Goal: Browse casually

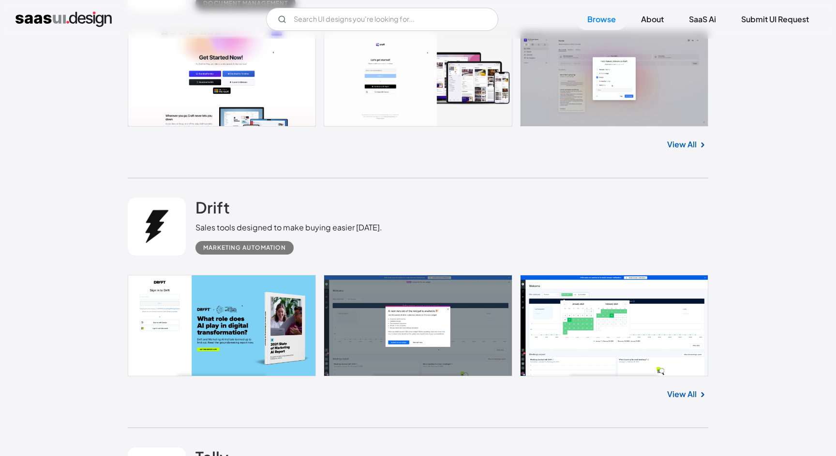
scroll to position [511, 0]
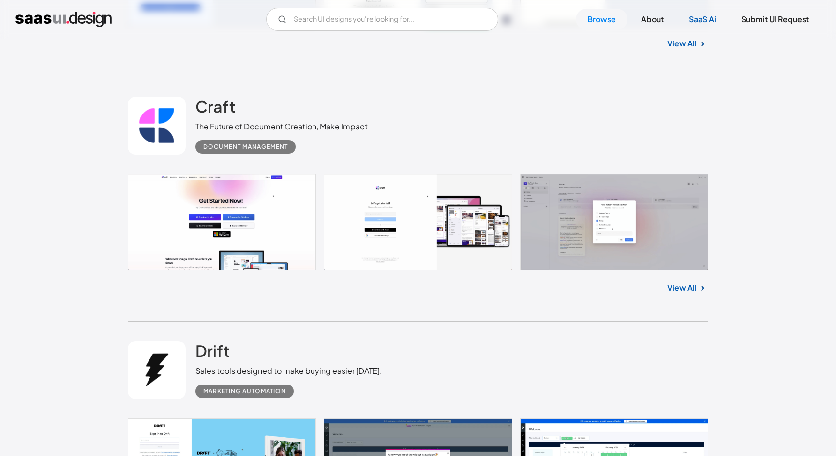
click at [706, 15] on link "SaaS Ai" at bounding box center [702, 19] width 50 height 21
click at [697, 46] on img at bounding box center [702, 44] width 12 height 12
click at [685, 43] on link "View All" at bounding box center [681, 44] width 29 height 12
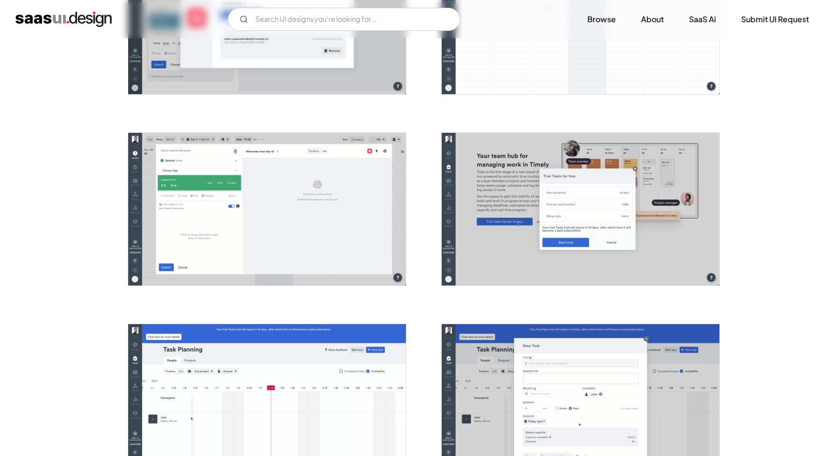
scroll to position [1301, 0]
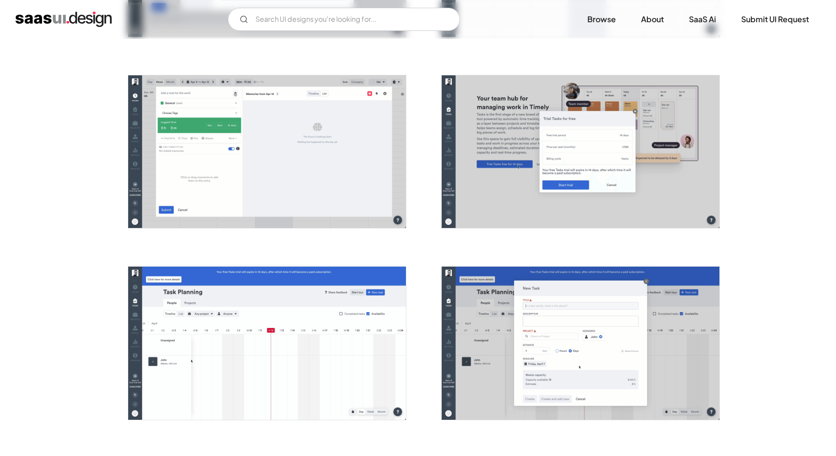
click at [282, 170] on img "open lightbox" at bounding box center [267, 151] width 278 height 153
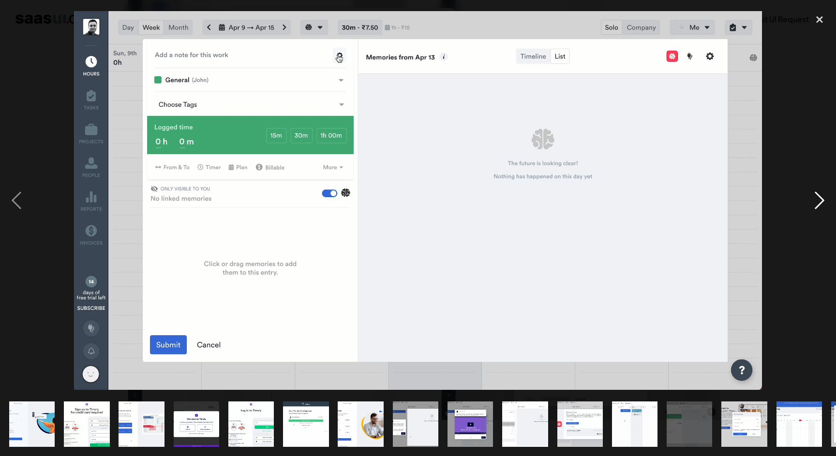
click at [818, 206] on div "next image" at bounding box center [819, 200] width 33 height 383
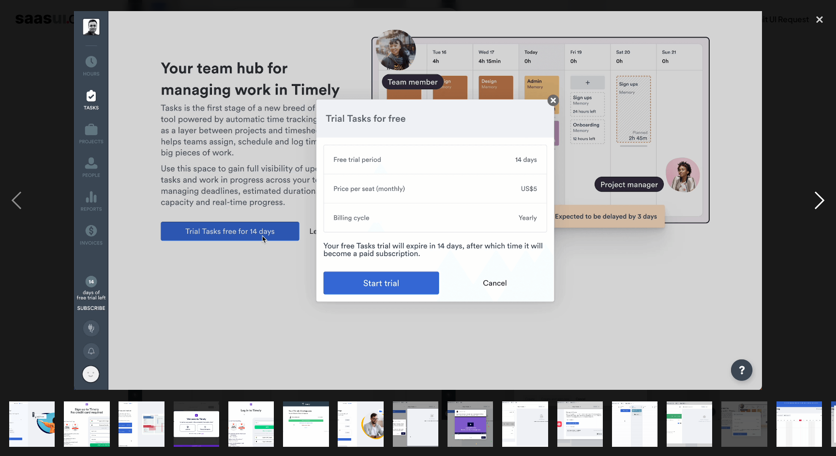
click at [817, 205] on div "next image" at bounding box center [819, 200] width 33 height 383
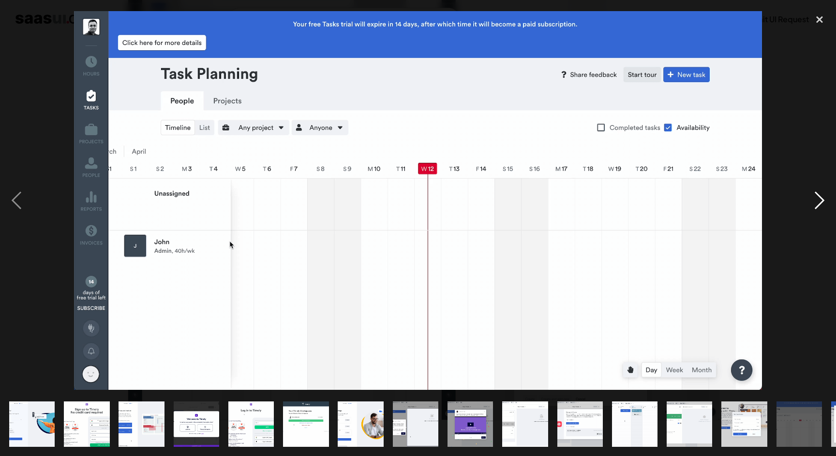
click at [817, 205] on div "next image" at bounding box center [819, 200] width 33 height 383
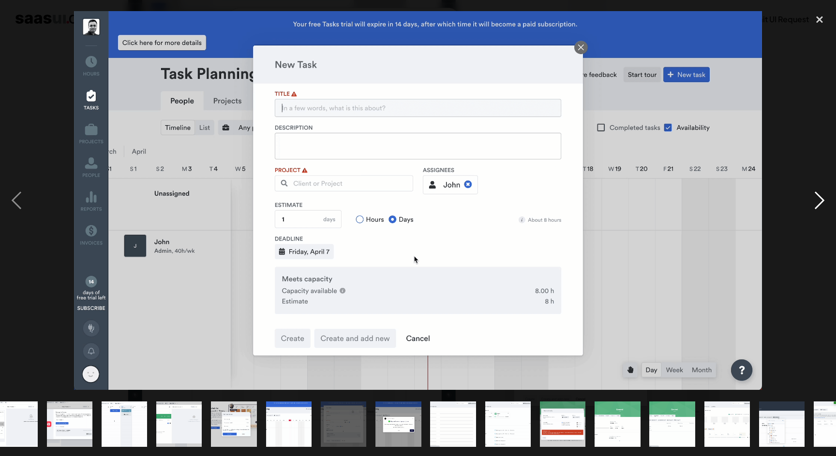
scroll to position [0, 543]
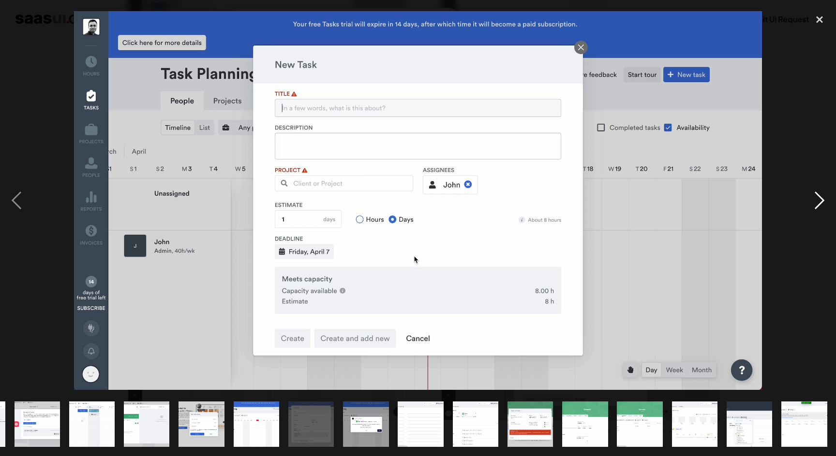
click at [817, 205] on div "next image" at bounding box center [819, 200] width 33 height 383
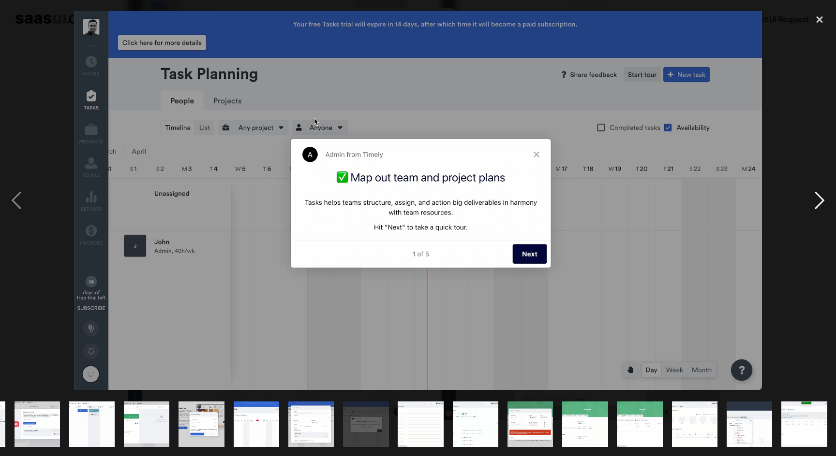
click at [817, 205] on div "next image" at bounding box center [819, 200] width 33 height 383
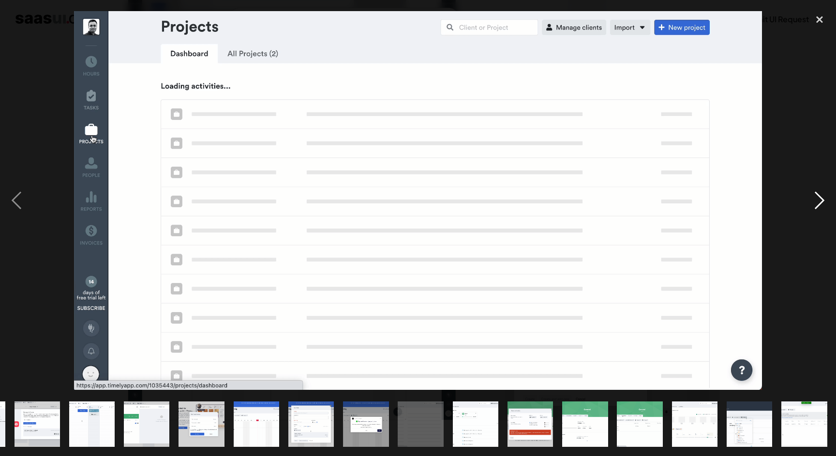
click at [817, 205] on div "next image" at bounding box center [819, 200] width 33 height 383
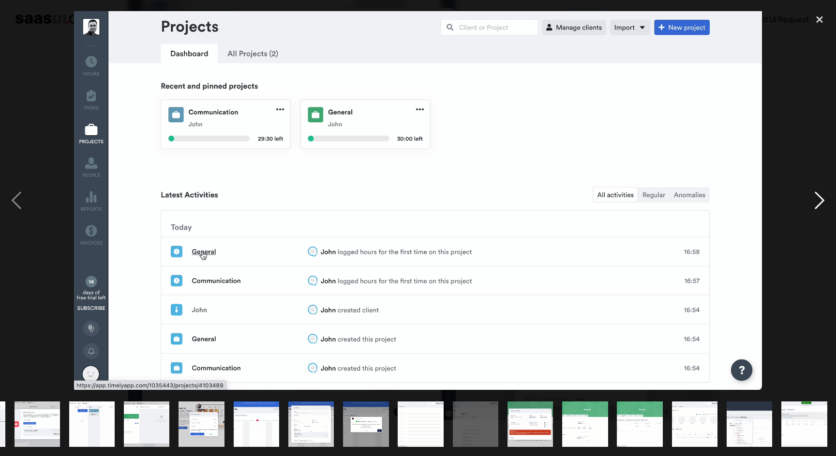
click at [817, 205] on div "next image" at bounding box center [819, 200] width 33 height 383
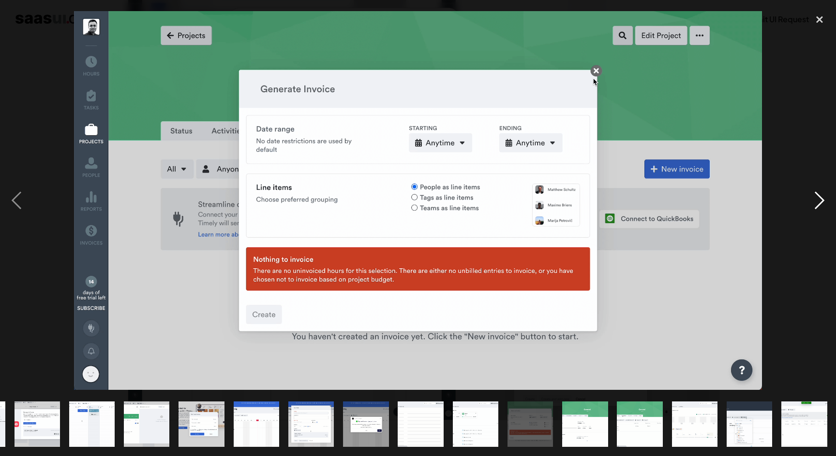
click at [817, 205] on div "next image" at bounding box center [819, 200] width 33 height 383
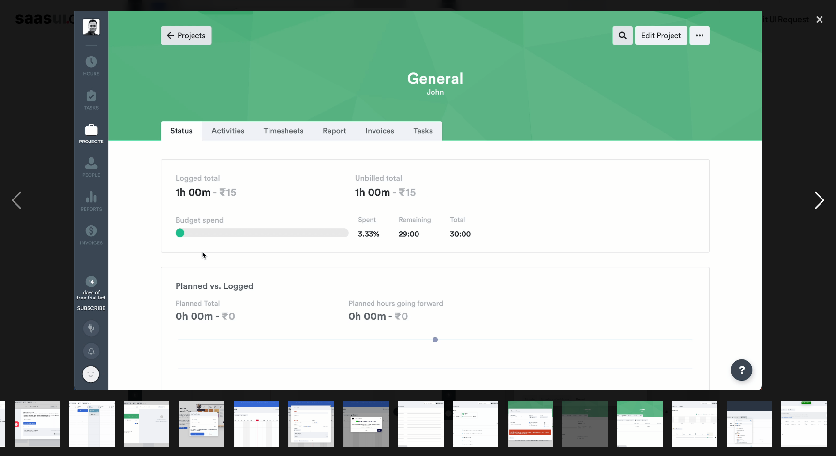
click at [817, 205] on div "next image" at bounding box center [819, 200] width 33 height 383
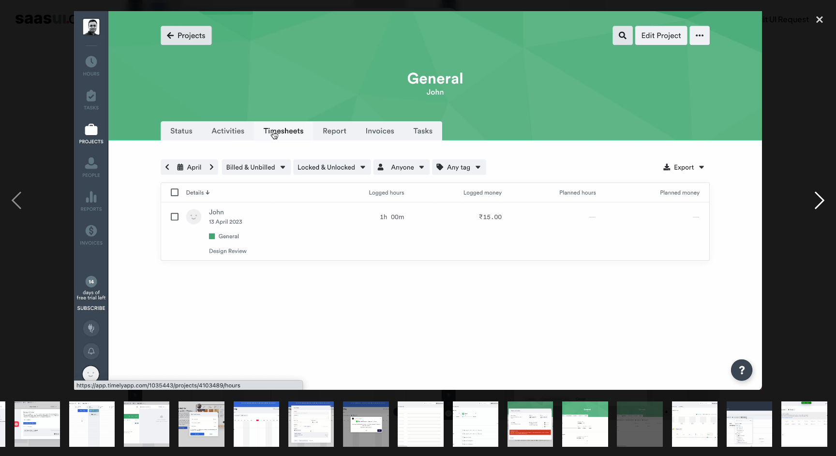
click at [817, 205] on div "next image" at bounding box center [819, 200] width 33 height 383
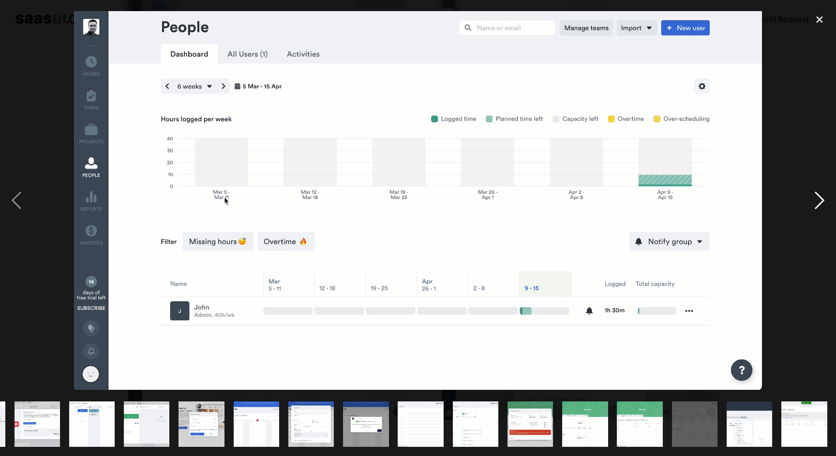
click at [817, 205] on div "next image" at bounding box center [819, 200] width 33 height 383
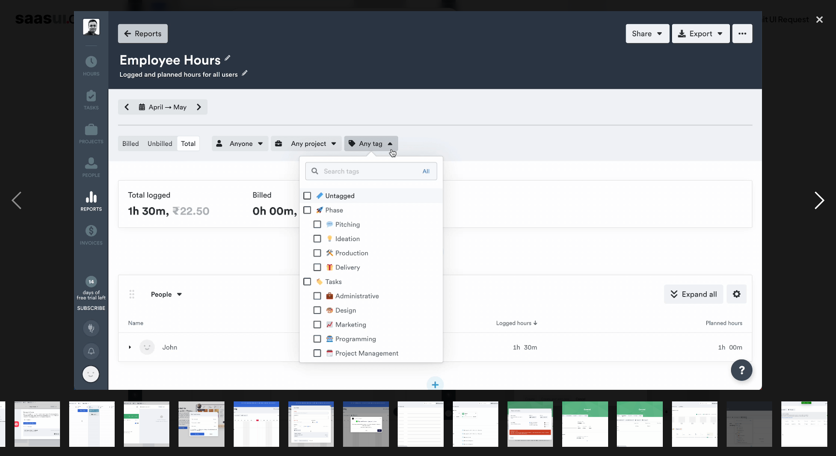
click at [817, 205] on div "next image" at bounding box center [819, 200] width 33 height 383
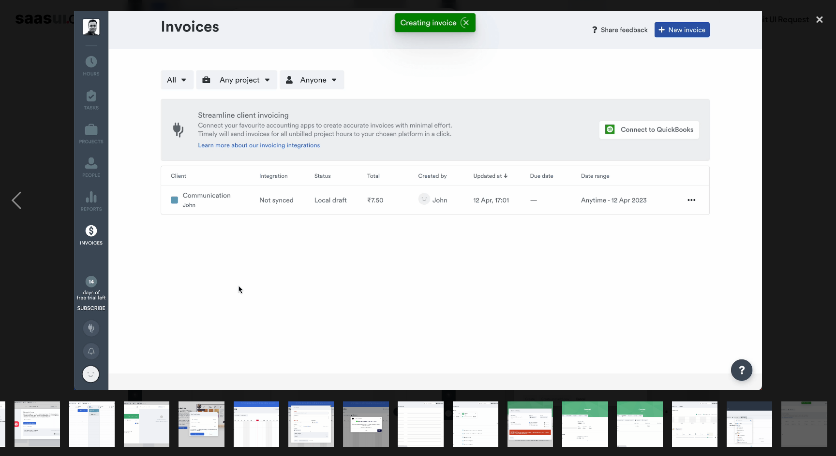
click at [817, 205] on div "next image" at bounding box center [819, 200] width 33 height 383
click at [25, 194] on div "previous image" at bounding box center [16, 200] width 33 height 383
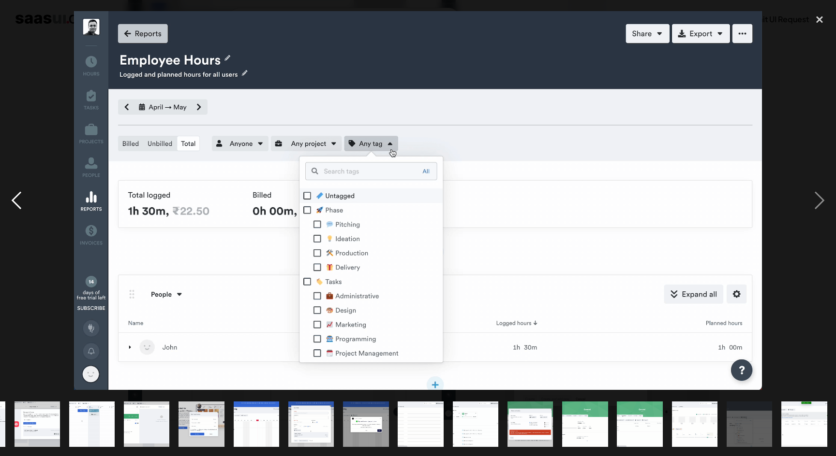
click at [22, 193] on div "previous image" at bounding box center [16, 200] width 33 height 383
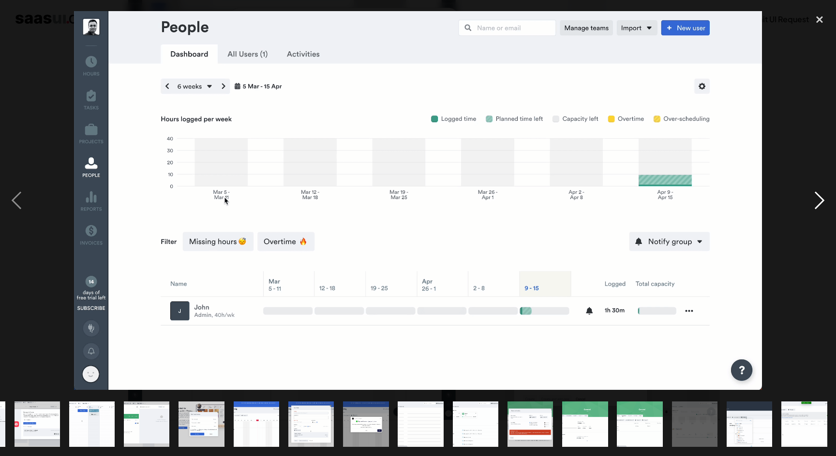
click at [809, 204] on div "next image" at bounding box center [819, 200] width 33 height 383
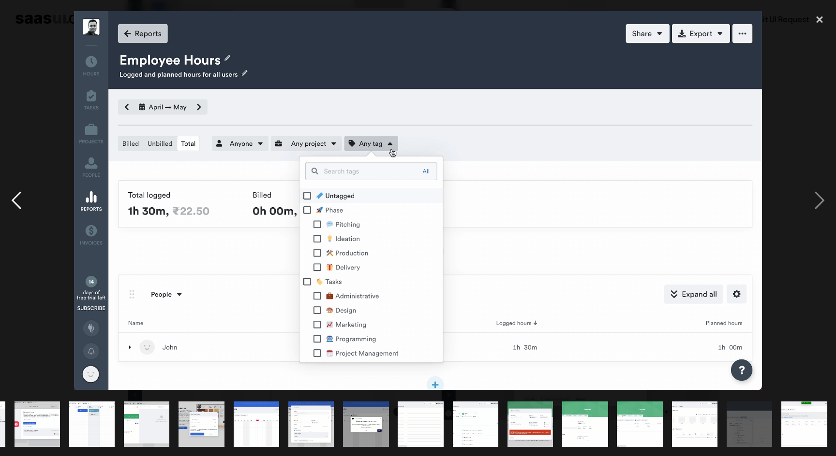
click at [20, 204] on div "previous image" at bounding box center [16, 200] width 33 height 383
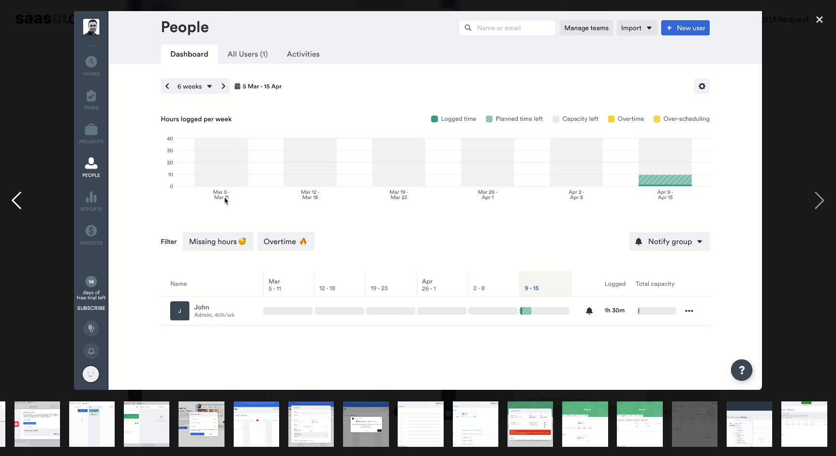
click at [20, 204] on div "previous image" at bounding box center [16, 200] width 33 height 383
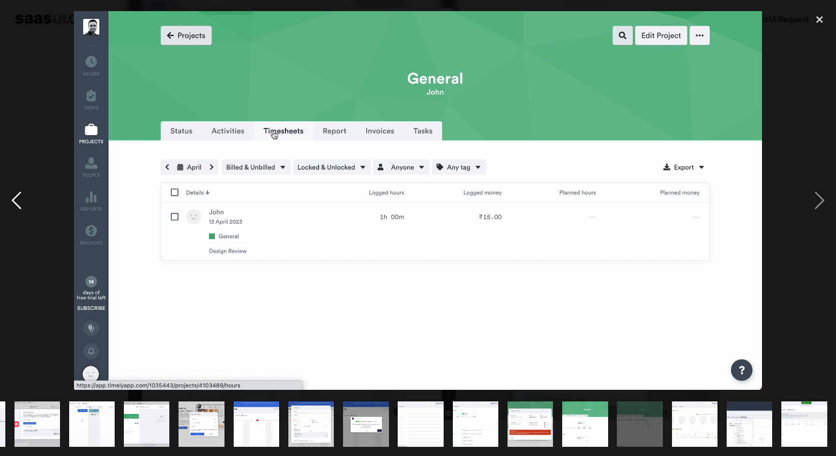
click at [20, 204] on div "previous image" at bounding box center [16, 200] width 33 height 383
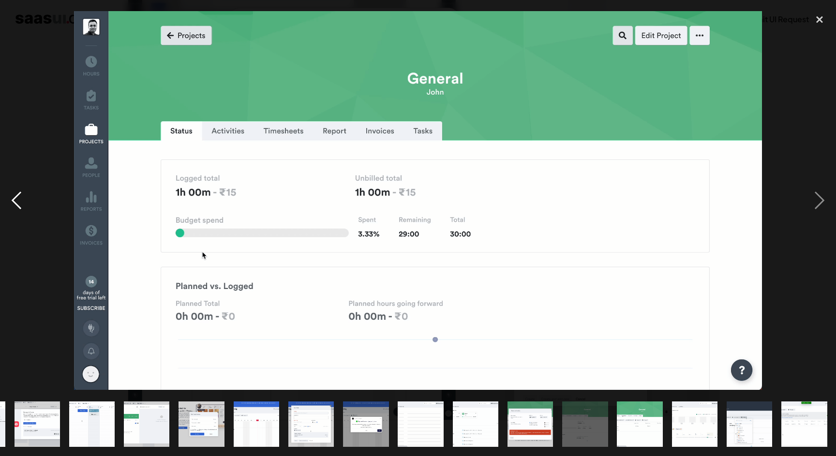
click at [20, 204] on div "previous image" at bounding box center [16, 200] width 33 height 383
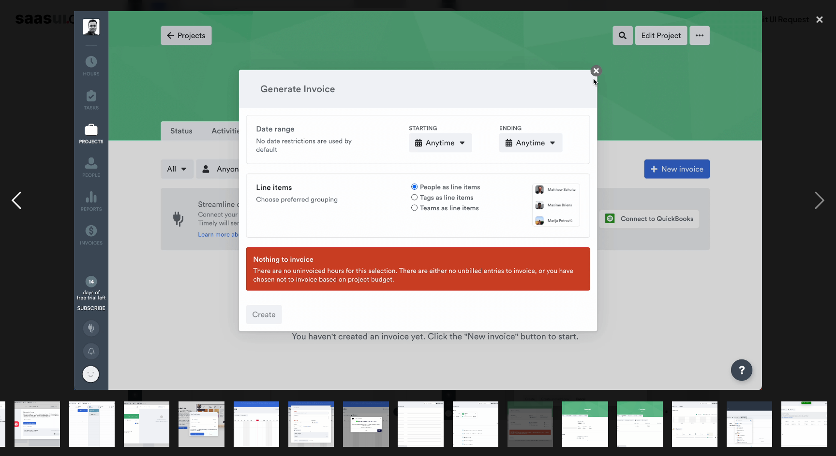
click at [20, 204] on div "previous image" at bounding box center [16, 200] width 33 height 383
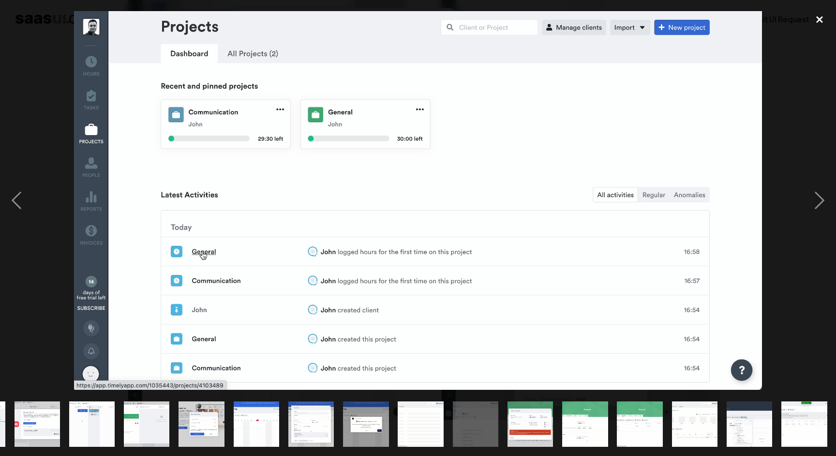
click at [820, 22] on div "close lightbox" at bounding box center [819, 19] width 33 height 21
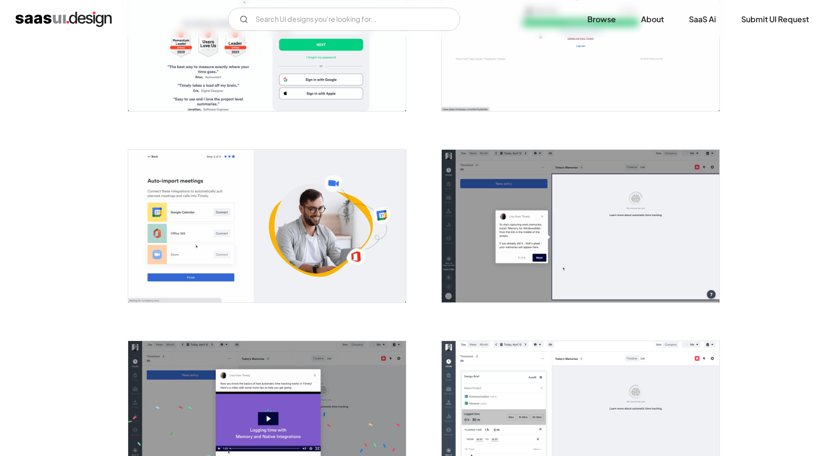
scroll to position [744, 0]
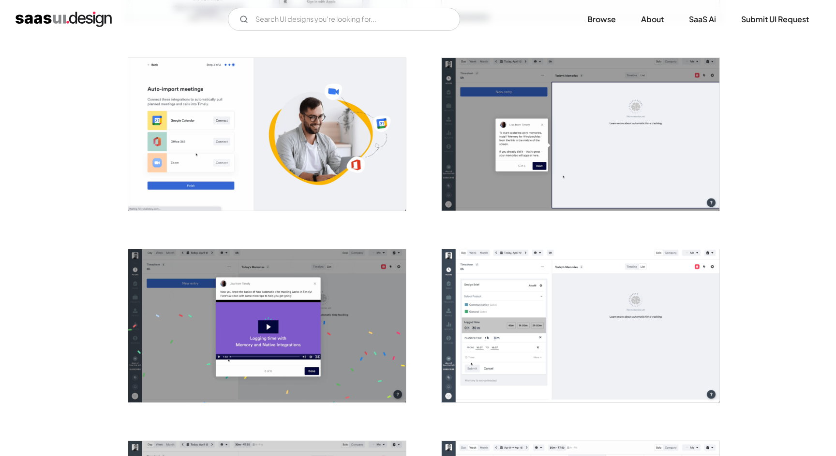
click at [295, 139] on img "open lightbox" at bounding box center [267, 134] width 278 height 153
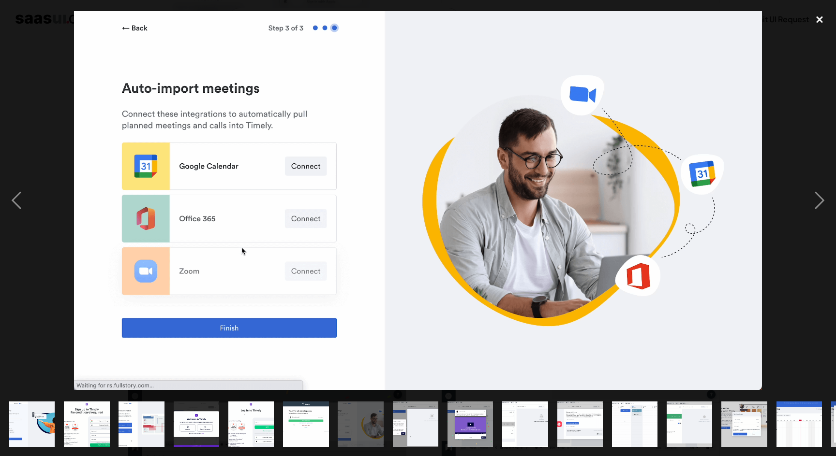
click at [820, 22] on div "close lightbox" at bounding box center [819, 19] width 33 height 21
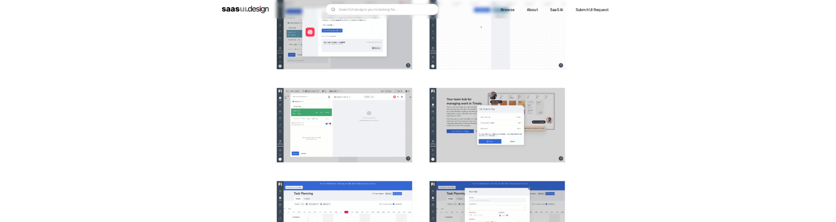
scroll to position [1199, 0]
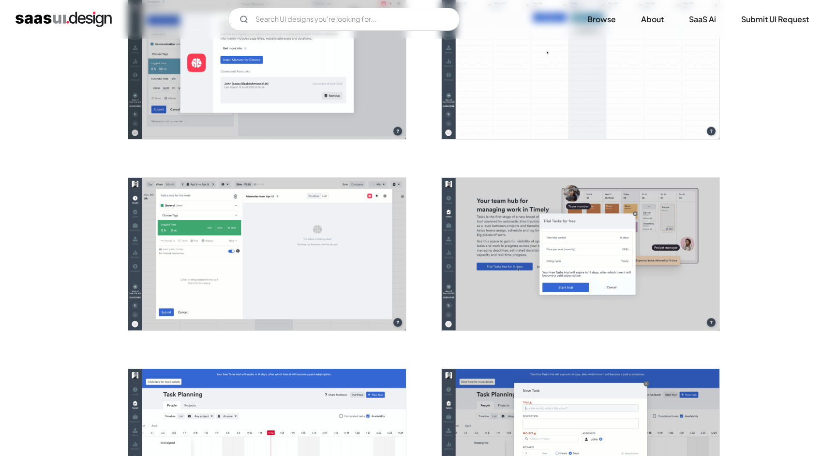
click at [284, 279] on img "open lightbox" at bounding box center [267, 254] width 278 height 153
